Goal: Task Accomplishment & Management: Complete application form

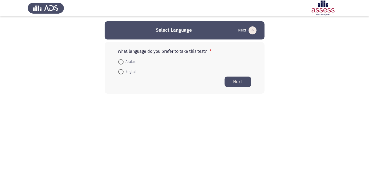
click at [122, 62] on span at bounding box center [120, 61] width 5 height 5
click at [122, 62] on input "Arabic" at bounding box center [120, 61] width 5 height 5
radio input "true"
click at [241, 83] on button "Next" at bounding box center [238, 81] width 27 height 10
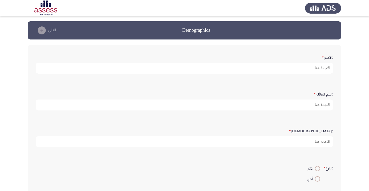
click at [303, 69] on input ":الاسم *" at bounding box center [185, 68] width 298 height 11
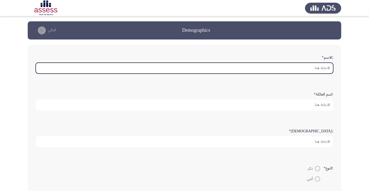
click at [308, 68] on input ":الاسم *" at bounding box center [185, 68] width 298 height 11
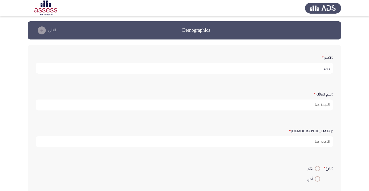
click at [311, 69] on input "وايل" at bounding box center [185, 68] width 298 height 11
type input "و"
type input "[PERSON_NAME]"
click at [47, 30] on button "التالي" at bounding box center [45, 30] width 23 height 9
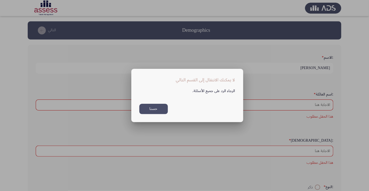
click at [156, 111] on button "حسنا" at bounding box center [153, 109] width 29 height 10
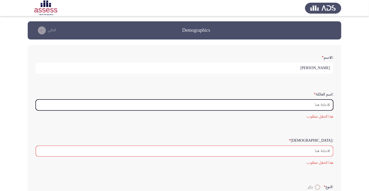
click at [310, 105] on input ":اسم العائلة *" at bounding box center [185, 104] width 298 height 11
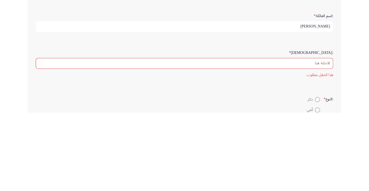
type input "[PERSON_NAME]"
click at [312, 141] on input ":السن *" at bounding box center [185, 141] width 298 height 11
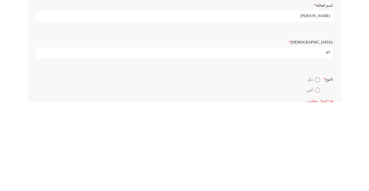
scroll to position [2, 0]
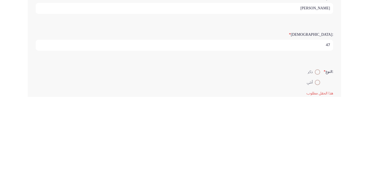
type input "47"
click at [318, 166] on span at bounding box center [318, 166] width 0 height 0
click at [317, 165] on input "ذكر" at bounding box center [317, 165] width 5 height 5
radio input "true"
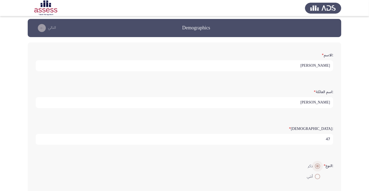
click at [49, 28] on button "التالي" at bounding box center [45, 28] width 23 height 9
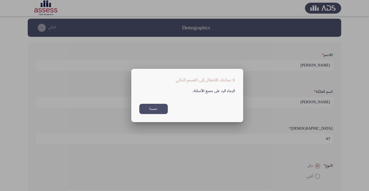
click at [155, 110] on button "حسنا" at bounding box center [153, 109] width 29 height 10
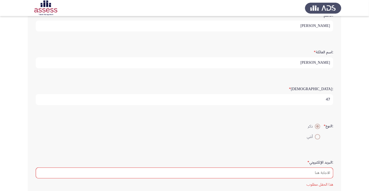
scroll to position [42, 0]
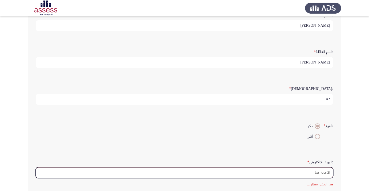
click at [310, 173] on input ":البريد الإلكتروني *" at bounding box center [185, 172] width 298 height 11
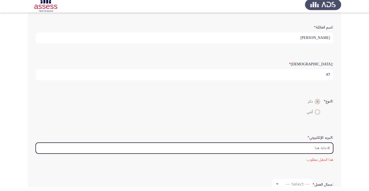
scroll to position [63, 0]
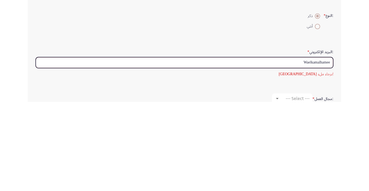
type input "Waelkamalhameed"
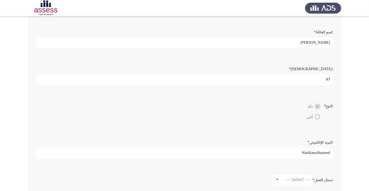
scroll to position [63, 0]
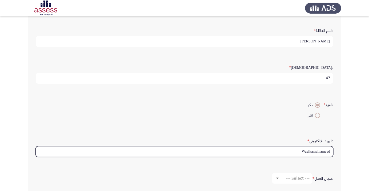
click at [329, 151] on input "Waelkamalhameed" at bounding box center [185, 151] width 298 height 11
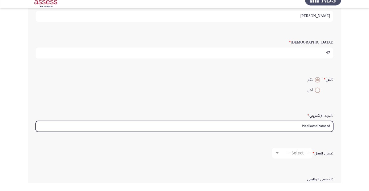
scroll to position [80, 0]
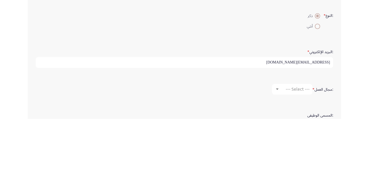
click at [308, 134] on input "Waelkamalhamee@yahoo.com" at bounding box center [185, 134] width 298 height 11
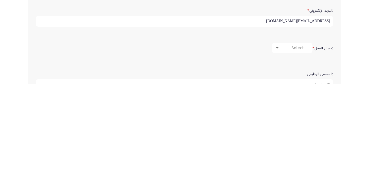
scroll to position [91, 0]
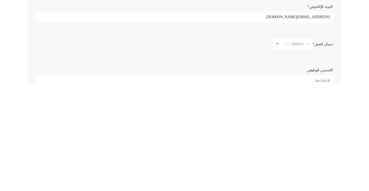
type input "Waelkamalhameed@yahoo.com"
click at [277, 150] on div at bounding box center [277, 150] width 3 height 1
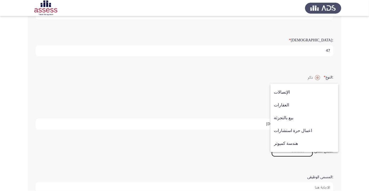
scroll to position [168, 0]
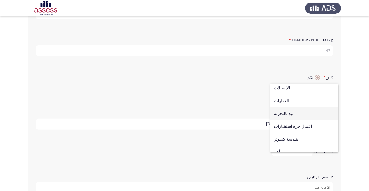
click at [288, 116] on span "بيع بالتجزئة" at bounding box center [304, 113] width 61 height 13
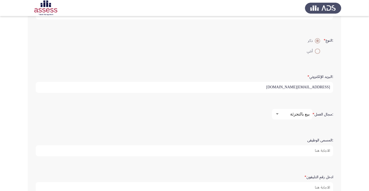
click at [320, 149] on input ":المسمى الوظيفى" at bounding box center [185, 150] width 298 height 11
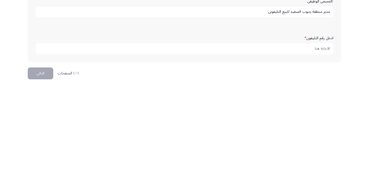
scroll to position [162, 0]
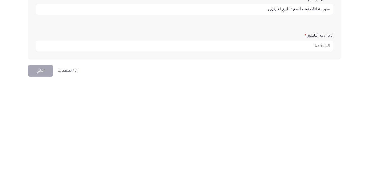
type input "مدير منطقة جنوب الصعيد للبيع التليفونى"
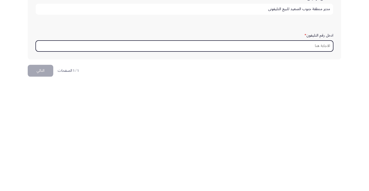
click at [283, 151] on input "ادخل رقم التليفون *" at bounding box center [185, 152] width 298 height 11
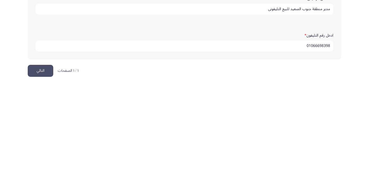
type input "01066698398"
click at [42, 176] on button "التالي" at bounding box center [41, 178] width 26 height 12
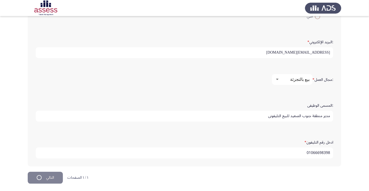
scroll to position [0, 0]
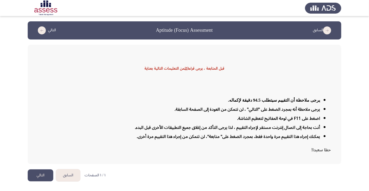
click at [41, 181] on button "التالي" at bounding box center [41, 175] width 26 height 12
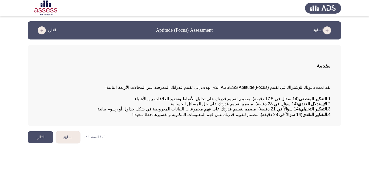
click at [38, 143] on button "التالي" at bounding box center [41, 137] width 26 height 12
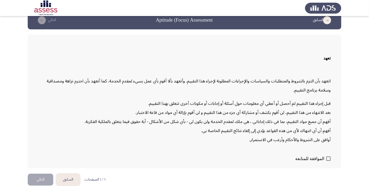
scroll to position [15, 0]
click at [328, 161] on span at bounding box center [328, 158] width 4 height 4
click at [328, 161] on input "الموافقة للمتابعة" at bounding box center [328, 161] width 0 height 0
checkbox input "true"
click at [44, 185] on button "التالي" at bounding box center [41, 179] width 26 height 12
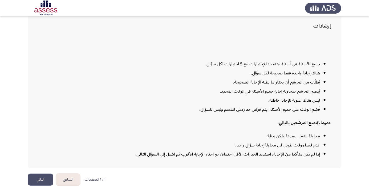
scroll to position [43, 0]
click at [43, 185] on button "التالي" at bounding box center [41, 179] width 26 height 12
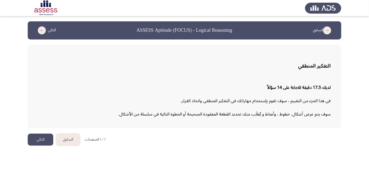
click at [41, 141] on button "التالي" at bounding box center [41, 140] width 26 height 12
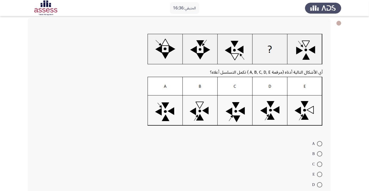
scroll to position [27, 0]
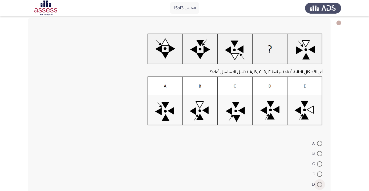
click at [320, 184] on span at bounding box center [319, 184] width 5 height 5
click at [320, 184] on input "D" at bounding box center [319, 184] width 5 height 5
radio input "true"
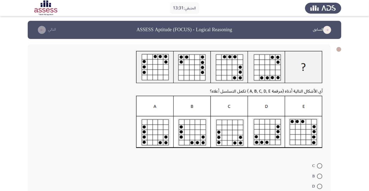
scroll to position [1, 0]
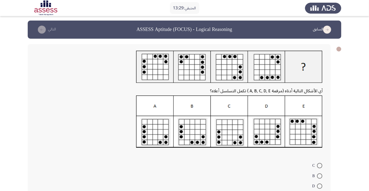
click at [320, 165] on span at bounding box center [319, 165] width 5 height 5
click at [320, 165] on input "C" at bounding box center [319, 165] width 5 height 5
radio input "true"
click at [56, 28] on button "التالي" at bounding box center [45, 29] width 23 height 9
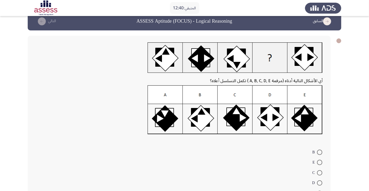
scroll to position [9, 0]
click at [320, 162] on span at bounding box center [319, 162] width 5 height 5
click at [320, 162] on input "E" at bounding box center [319, 162] width 5 height 5
radio input "true"
click at [51, 23] on button "التالي" at bounding box center [45, 21] width 23 height 9
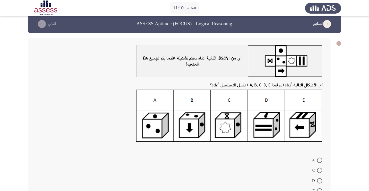
scroll to position [6, 0]
click at [320, 170] on span at bounding box center [319, 170] width 5 height 5
click at [320, 170] on input "C" at bounding box center [319, 170] width 5 height 5
radio input "true"
click at [52, 26] on button "التالي" at bounding box center [45, 24] width 23 height 9
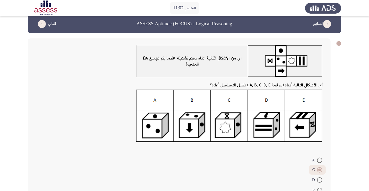
scroll to position [0, 0]
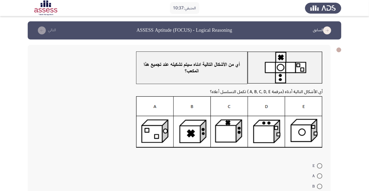
click at [320, 176] on span at bounding box center [319, 175] width 5 height 5
click at [320, 176] on input "A" at bounding box center [319, 175] width 5 height 5
radio input "true"
click at [53, 31] on button "التالي" at bounding box center [45, 30] width 23 height 9
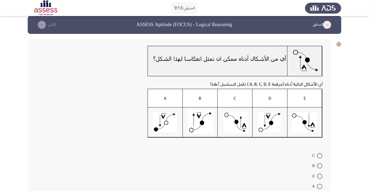
scroll to position [6, 0]
radio input "true"
click at [44, 24] on icon "load next page" at bounding box center [42, 25] width 8 height 8
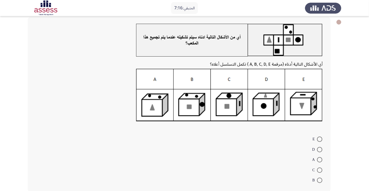
scroll to position [36, 0]
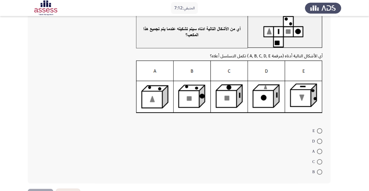
click at [320, 172] on span at bounding box center [319, 171] width 5 height 5
click at [320, 172] on input "B" at bounding box center [319, 171] width 5 height 5
radio input "true"
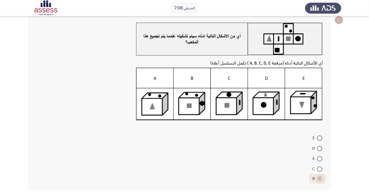
scroll to position [29, 0]
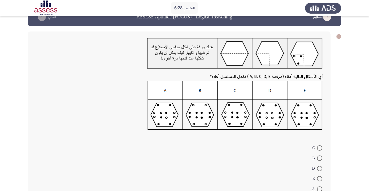
scroll to position [14, 0]
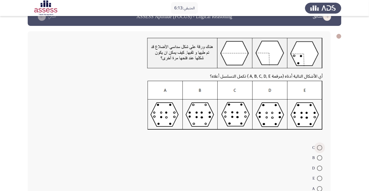
click at [320, 147] on span at bounding box center [319, 147] width 5 height 5
click at [320, 147] on input "C" at bounding box center [319, 147] width 5 height 5
radio input "true"
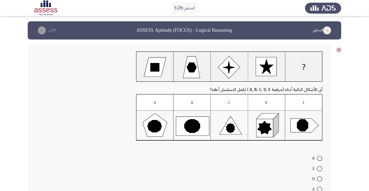
scroll to position [0, 0]
click at [320, 179] on span at bounding box center [319, 178] width 5 height 5
click at [320, 179] on input "D" at bounding box center [319, 178] width 5 height 5
radio input "true"
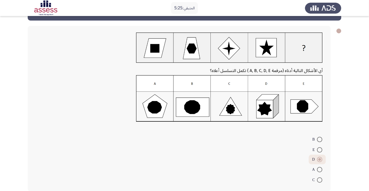
scroll to position [21, 0]
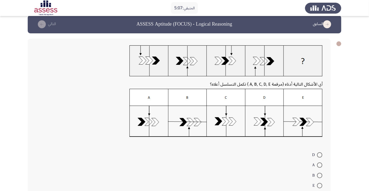
scroll to position [0, 0]
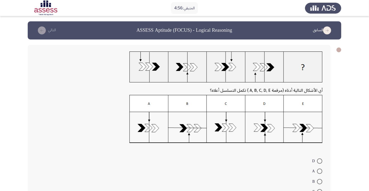
click at [320, 171] on span at bounding box center [319, 170] width 5 height 5
click at [320, 171] on input "A" at bounding box center [319, 170] width 5 height 5
radio input "true"
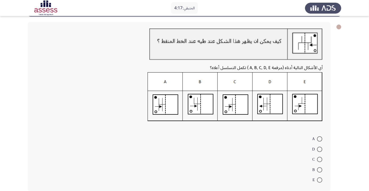
scroll to position [23, 0]
click at [320, 169] on span at bounding box center [319, 169] width 5 height 5
click at [320, 169] on input "B" at bounding box center [319, 169] width 5 height 5
radio input "true"
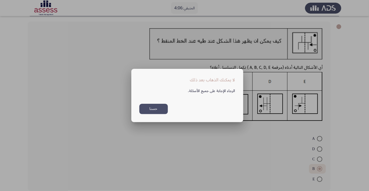
click at [157, 114] on button "حسنا" at bounding box center [153, 109] width 29 height 10
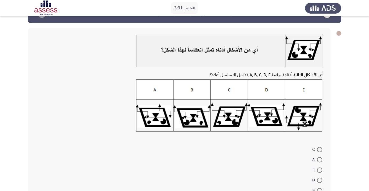
scroll to position [17, 0]
click at [320, 169] on span at bounding box center [319, 169] width 5 height 5
click at [320, 169] on input "E" at bounding box center [319, 169] width 5 height 5
radio input "true"
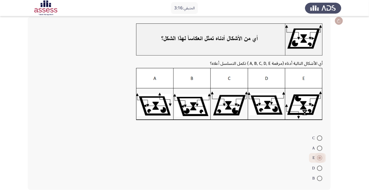
scroll to position [28, 0]
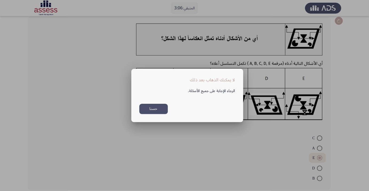
click at [158, 114] on button "حسنا" at bounding box center [153, 109] width 29 height 10
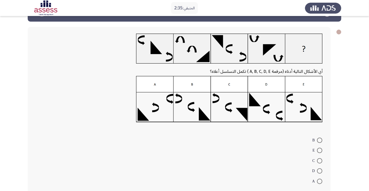
scroll to position [18, 0]
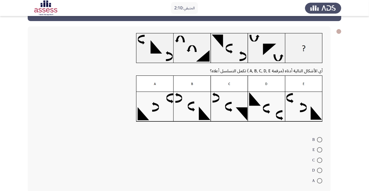
click at [320, 139] on span at bounding box center [319, 139] width 5 height 5
click at [320, 139] on input "B" at bounding box center [319, 139] width 5 height 5
radio input "true"
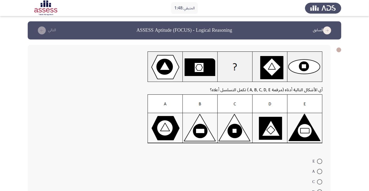
click at [320, 181] on span at bounding box center [319, 181] width 5 height 5
click at [320, 181] on input "C" at bounding box center [319, 181] width 5 height 5
radio input "true"
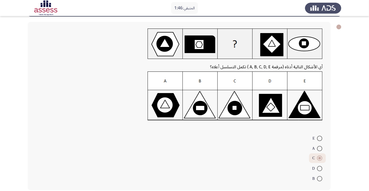
scroll to position [23, 0]
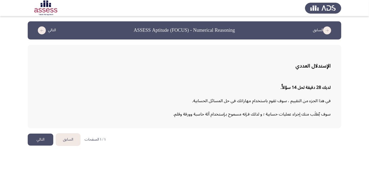
click at [38, 143] on button "التالي" at bounding box center [41, 140] width 26 height 12
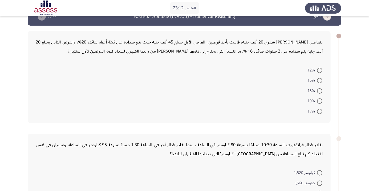
scroll to position [23, 0]
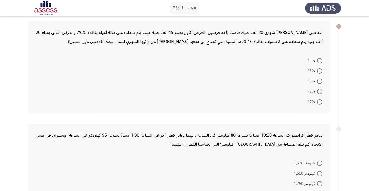
click at [321, 82] on span at bounding box center [319, 81] width 5 height 5
click at [321, 82] on input "18%" at bounding box center [319, 81] width 5 height 5
radio input "true"
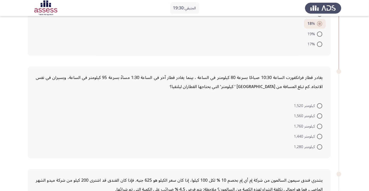
scroll to position [75, 0]
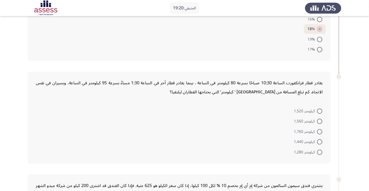
click at [320, 131] on span at bounding box center [319, 131] width 5 height 5
click at [320, 131] on input "كيلومتر 1,760" at bounding box center [319, 131] width 5 height 5
radio input "true"
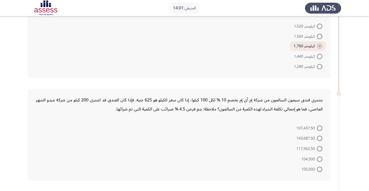
scroll to position [159, 0]
click at [320, 138] on span at bounding box center [319, 138] width 5 height 5
click at [320, 138] on input "143,687.50" at bounding box center [319, 138] width 5 height 5
radio input "true"
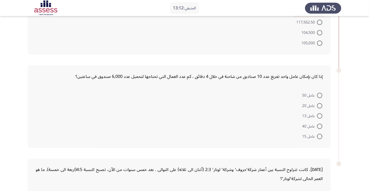
scroll to position [285, 0]
click at [168, 120] on form "عامل 50 عامل 20 عامل 13 عامل 40 عامل 15" at bounding box center [179, 115] width 287 height 51
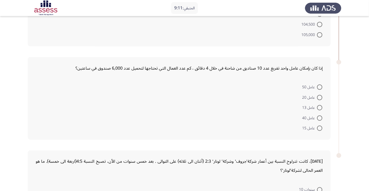
click at [320, 98] on span at bounding box center [319, 97] width 5 height 5
click at [320, 98] on input "عامل 20" at bounding box center [319, 97] width 5 height 5
radio input "true"
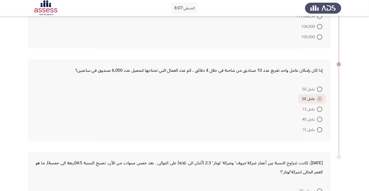
scroll to position [282, 0]
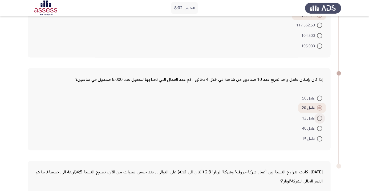
click at [320, 117] on span at bounding box center [319, 118] width 5 height 5
click at [320, 117] on input "عامل 13" at bounding box center [319, 118] width 5 height 5
radio input "true"
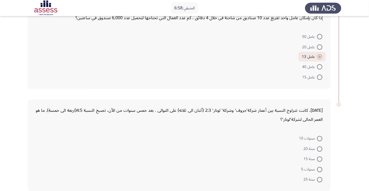
scroll to position [344, 0]
click at [320, 137] on span at bounding box center [319, 137] width 5 height 5
click at [320, 137] on input "سنوات 10" at bounding box center [319, 137] width 5 height 5
radio input "true"
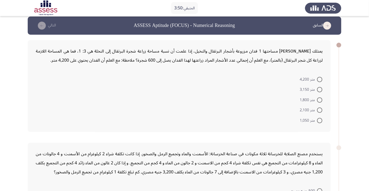
scroll to position [4, 0]
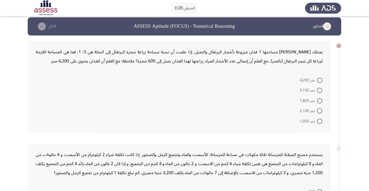
click at [320, 102] on span at bounding box center [319, 100] width 5 height 5
click at [320, 102] on input "متر 1,800" at bounding box center [319, 100] width 5 height 5
radio input "true"
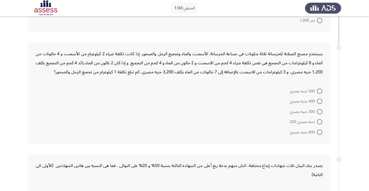
scroll to position [104, 0]
click at [320, 132] on span at bounding box center [319, 132] width 5 height 5
click at [320, 132] on input "600 جنيه مصري" at bounding box center [319, 132] width 5 height 5
radio input "true"
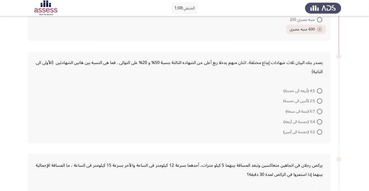
scroll to position [205, 0]
click at [321, 101] on span at bounding box center [319, 101] width 5 height 5
click at [321, 101] on input "2:5 (أثنين الى خمسة)" at bounding box center [319, 101] width 5 height 5
radio input "true"
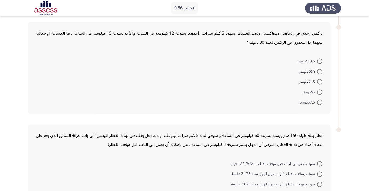
scroll to position [339, 0]
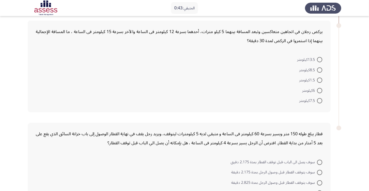
click at [321, 100] on span at bounding box center [319, 100] width 5 height 5
click at [321, 100] on input "7.5كيلومتر" at bounding box center [319, 100] width 5 height 5
radio input "true"
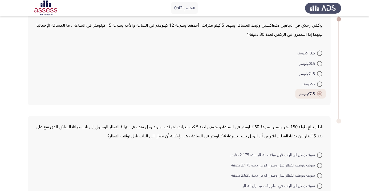
scroll to position [362, 0]
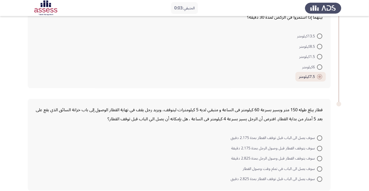
click at [320, 168] on span at bounding box center [319, 168] width 5 height 5
click at [320, 168] on input "سوف يصل الى الباب في تمام وقت وصول القطار" at bounding box center [319, 168] width 5 height 5
radio input "true"
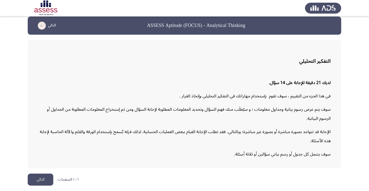
scroll to position [24, 0]
click at [44, 181] on button "التالي" at bounding box center [41, 179] width 26 height 12
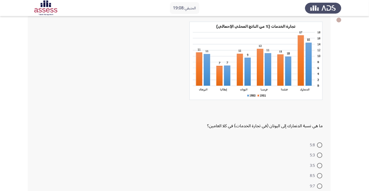
scroll to position [39, 0]
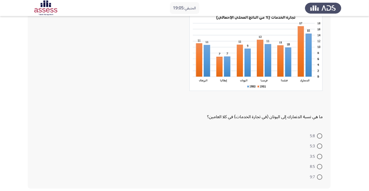
click at [321, 147] on span at bounding box center [319, 145] width 5 height 5
click at [321, 147] on input "5:3" at bounding box center [319, 145] width 5 height 5
radio input "true"
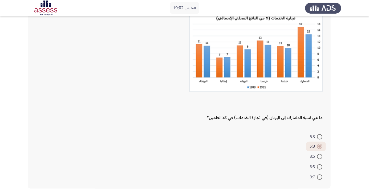
scroll to position [37, 0]
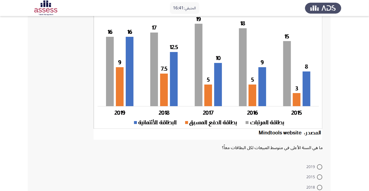
scroll to position [47, 0]
click at [326, 179] on mat-radio-button "2015" at bounding box center [314, 176] width 23 height 10
click at [320, 166] on span at bounding box center [319, 166] width 5 height 5
click at [320, 166] on input "2019" at bounding box center [319, 166] width 5 height 5
radio input "true"
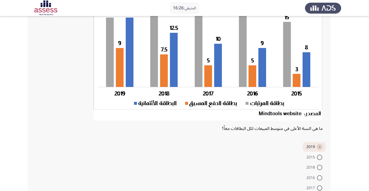
scroll to position [75, 0]
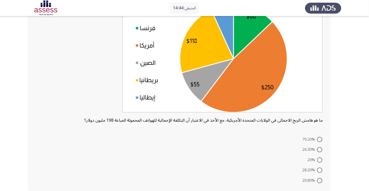
scroll to position [61, 0]
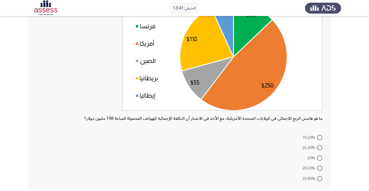
click at [320, 157] on span at bounding box center [319, 157] width 5 height 5
click at [320, 157] on input "20%" at bounding box center [319, 157] width 5 height 5
radio input "true"
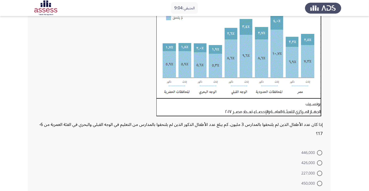
scroll to position [74, 0]
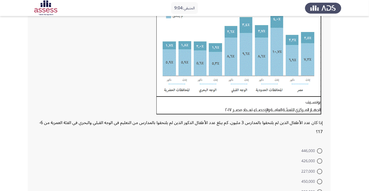
click at [4, 191] on html "المتبقي: 9:04 السابق ASSESS Aptitude (FOCUS) - Analytical Thinking التالي إذا ك…" at bounding box center [184, 78] width 369 height 304
click at [320, 181] on span at bounding box center [319, 181] width 5 height 5
click at [320, 181] on input "450,000" at bounding box center [319, 181] width 5 height 5
radio input "true"
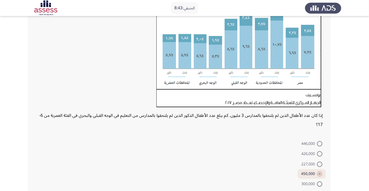
scroll to position [87, 0]
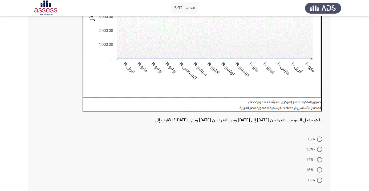
scroll to position [130, 0]
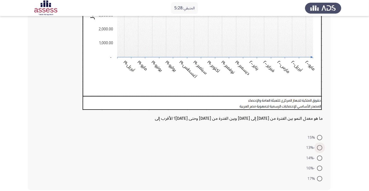
click at [320, 147] on span at bounding box center [319, 147] width 5 height 5
click at [320, 147] on input "-13%" at bounding box center [319, 147] width 5 height 5
radio input "true"
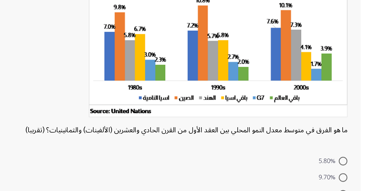
scroll to position [19, 0]
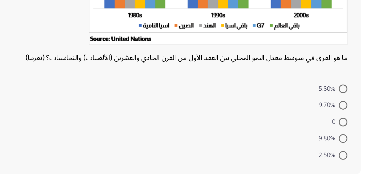
click at [321, 179] on span at bounding box center [319, 178] width 5 height 5
click at [321, 179] on input "2.50%" at bounding box center [319, 178] width 5 height 5
radio input "true"
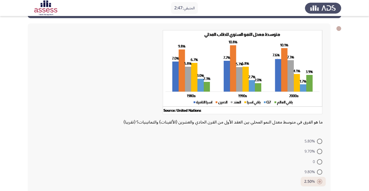
scroll to position [21, 0]
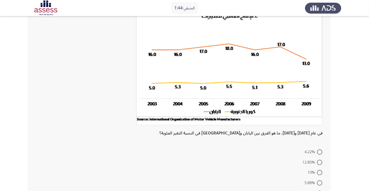
scroll to position [41, 0]
click at [320, 162] on span at bounding box center [319, 162] width 5 height 5
click at [320, 162] on input "12.80%" at bounding box center [319, 162] width 5 height 5
radio input "true"
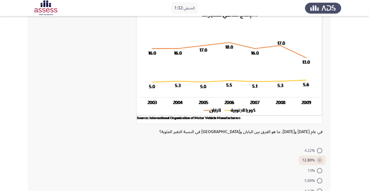
scroll to position [55, 0]
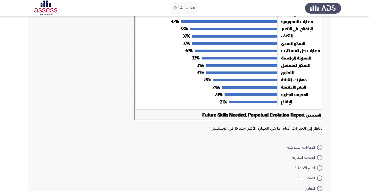
scroll to position [80, 0]
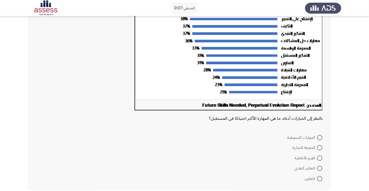
click at [320, 145] on span at bounding box center [319, 147] width 5 height 5
click at [320, 145] on input "المعرفة التجارية" at bounding box center [319, 147] width 5 height 5
radio input "true"
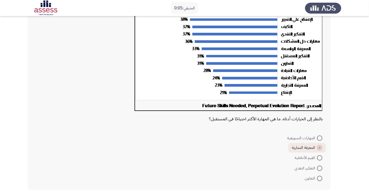
click at [320, 138] on span at bounding box center [319, 137] width 5 height 5
click at [320, 138] on input "المهارات التسويقية" at bounding box center [319, 137] width 5 height 5
radio input "true"
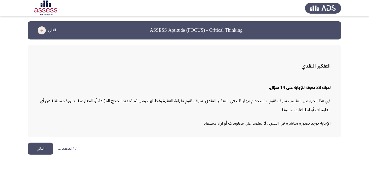
click at [306, 150] on html "ASSESS Aptitude (FOCUS) - Critical Thinking التالي التفكير النقدي لديك 28 دقيقة…" at bounding box center [184, 80] width 369 height 160
click at [43, 151] on button "التالي" at bounding box center [41, 149] width 26 height 12
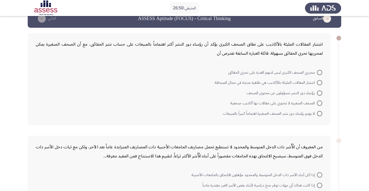
scroll to position [12, 0]
click at [320, 82] on span at bounding box center [319, 82] width 5 height 5
click at [320, 82] on input "انتشار المقالات المليئة بالأكاذيب هي ظاهرة جديدة في مجال الصحافة" at bounding box center [319, 82] width 5 height 5
radio input "true"
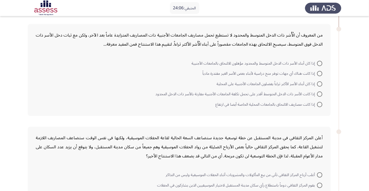
scroll to position [123, 0]
click at [321, 99] on mat-radio-button "إذا كانت مصاريف الالتحاق بالجامعات المحلية الخاصة أيضا في ارتفاع" at bounding box center [269, 104] width 114 height 10
click at [320, 94] on span at bounding box center [319, 93] width 5 height 5
click at [320, 94] on input "إذا كانت الأسر ذات الدخل المتوسط أقدر على تحمل تكلفة الجامعات الأجنبية مقارنة ب…" at bounding box center [319, 93] width 5 height 5
radio input "true"
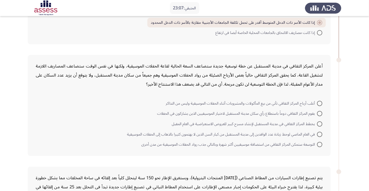
scroll to position [194, 0]
click at [320, 143] on span at bounding box center [319, 143] width 5 height 5
click at [320, 143] on input "التوسعة ستمكن المركز الثقافي من استضافة موسيقيين أكثر شهرة وبالتالي جذب رواد ال…" at bounding box center [319, 143] width 5 height 5
radio input "true"
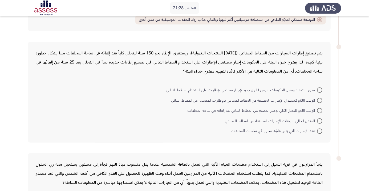
scroll to position [318, 0]
click at [320, 99] on span at bounding box center [319, 100] width 5 height 5
click at [320, 99] on input "الوقت اللازم لاستبدال الإطارات المصنعة من المطاط الصناعي بالإطارات المصنعة من ا…" at bounding box center [319, 100] width 5 height 5
radio input "true"
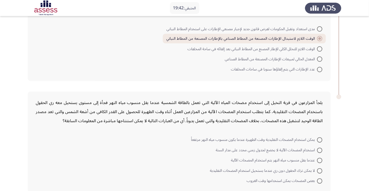
scroll to position [381, 0]
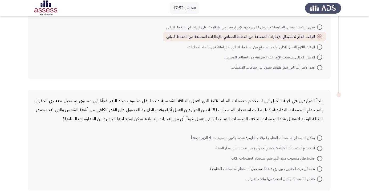
click at [320, 169] on span at bounding box center [319, 168] width 5 height 5
click at [320, 169] on input "لا يمكن ترك الحقول دون ري عندما يستحيل استخدام المضخات التقليدية" at bounding box center [319, 168] width 5 height 5
radio input "true"
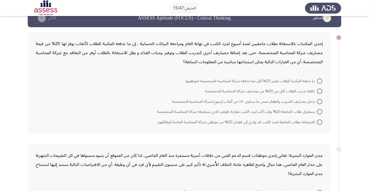
scroll to position [13, 0]
click at [320, 80] on span at bounding box center [319, 80] width 5 height 5
click at [320, 80] on input "ما تدفعه المكتبة للطلاب يعتبر 20% أقل مما تدفعه شركة المحاسبة المتخصصة لموظفيها" at bounding box center [319, 80] width 5 height 5
radio input "true"
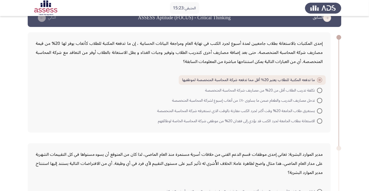
click at [320, 80] on span at bounding box center [319, 80] width 3 height 3
click at [320, 80] on input "ما تدفعه المكتبة للطلاب يعتبر 20% أقل مما تدفعه شركة المحاسبة المتخصصة لموظفيها" at bounding box center [319, 79] width 5 height 5
click at [321, 102] on span at bounding box center [319, 100] width 5 height 5
click at [321, 102] on input "تدخل مصاريف التدريب والطعام ضمن ما يساوى ٨٠٪ من أتعاب إسبوع لشركة المحاسبة المت…" at bounding box center [319, 100] width 5 height 5
radio input "true"
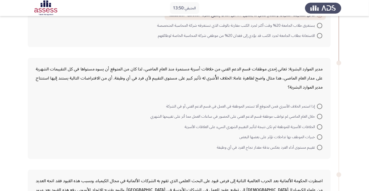
scroll to position [97, 0]
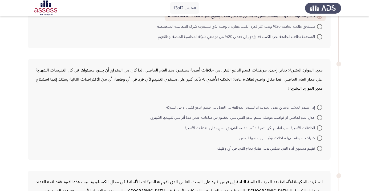
click at [320, 107] on span at bounding box center [319, 107] width 5 height 5
click at [320, 107] on input "إذا استمر الخلاف الأسري فمن المتوقع ألا تستمر الموظفة في العمل في قسم الدعم الف…" at bounding box center [319, 107] width 5 height 5
radio input "true"
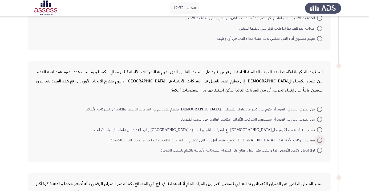
scroll to position [208, 0]
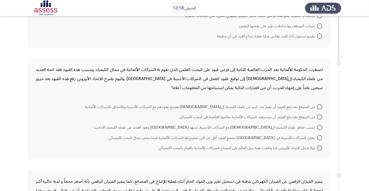
click at [322, 122] on mat-radio-button "بسبب تعاقد علماء الكيمياء الألمان مع الشركات الأجنبية، تشهد ألمانيا وفود العديد…" at bounding box center [208, 127] width 235 height 10
click at [320, 116] on span at bounding box center [319, 116] width 5 height 5
click at [320, 116] on input "من المتوقع بعد رفع القيود أن ستستعيد الشركات الألمانية مكانتها العالمية في البح…" at bounding box center [319, 116] width 5 height 5
radio input "true"
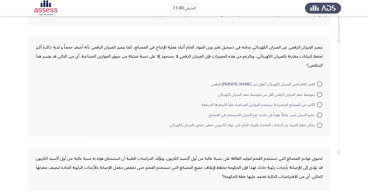
scroll to position [342, 0]
click at [321, 83] on span at bounding box center [319, 83] width 5 height 5
click at [321, 83] on input "العمر الافتراضي للميزان الكهربائي أطول من عمر نظيره الرقمي" at bounding box center [319, 83] width 5 height 5
radio input "true"
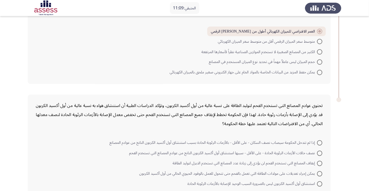
scroll to position [399, 0]
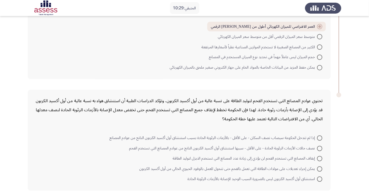
click at [321, 148] on span at bounding box center [319, 148] width 5 height 5
click at [321, 148] on input "نصف حالات الأزمات الرئوية الحادة - على الأقل - سببها استنشاق أول أكسيد الكربون …" at bounding box center [319, 148] width 5 height 5
radio input "true"
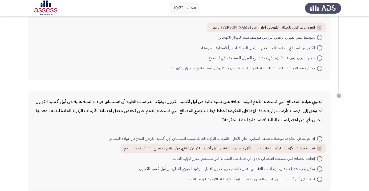
click at [321, 168] on span at bounding box center [319, 168] width 5 height 5
click at [321, 168] on input "يمكن إجراء تعديلات على مولدات الطاقة التي تعمل بالفحم حتى تتحول للعمل بالوقود ا…" at bounding box center [319, 168] width 5 height 5
radio input "true"
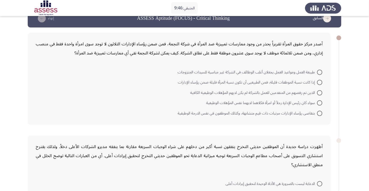
scroll to position [12, 0]
click at [320, 72] on span at bounding box center [319, 72] width 5 height 5
click at [320, 72] on input "طبيعة العمل ومواعيد العمل يجعلان أغلب الوظائف في الشركة غير مناسبة للسيدات المت…" at bounding box center [319, 72] width 5 height 5
radio input "true"
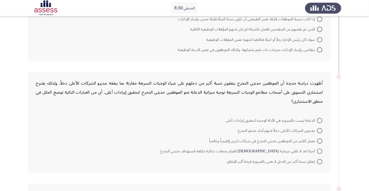
scroll to position [71, 0]
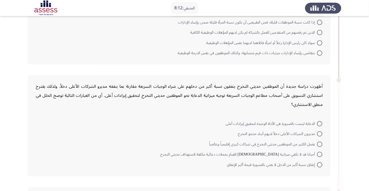
click at [320, 123] on span at bounding box center [319, 123] width 5 height 5
click at [320, 123] on input "الدعاية ليست بالضرورة هي الأداة الوحيدة لتحقيق إيرادات أعلى" at bounding box center [319, 123] width 5 height 5
radio input "true"
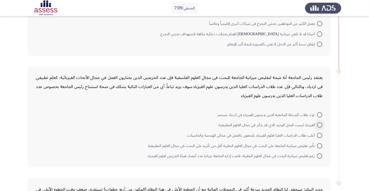
scroll to position [188, 0]
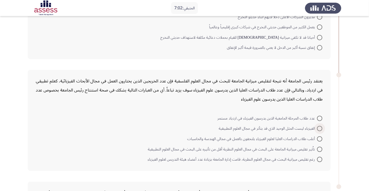
click at [320, 128] on span at bounding box center [319, 128] width 5 height 5
click at [320, 128] on input "الفيزياء ليست المثل الوحيد الذي قد يتأثر في مجال العلوم التطبيقية" at bounding box center [319, 128] width 5 height 5
radio input "true"
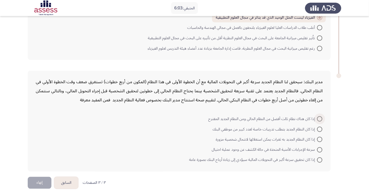
scroll to position [305, 0]
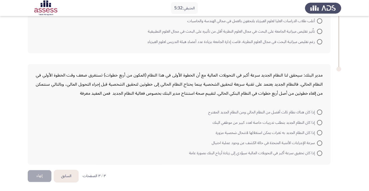
click at [320, 111] on span at bounding box center [319, 112] width 5 height 5
click at [320, 111] on input "إذا كان هناك نظام ثالث أفضل من النظام الحالي ومن النظام الجديد المقترح" at bounding box center [319, 112] width 5 height 5
radio input "true"
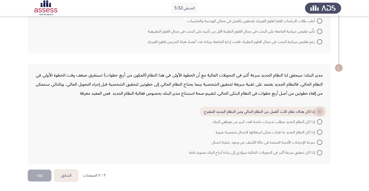
scroll to position [304, 0]
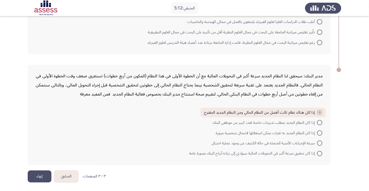
click at [41, 170] on button "إنهاء" at bounding box center [40, 176] width 24 height 12
